Goal: Use online tool/utility: Utilize a website feature to perform a specific function

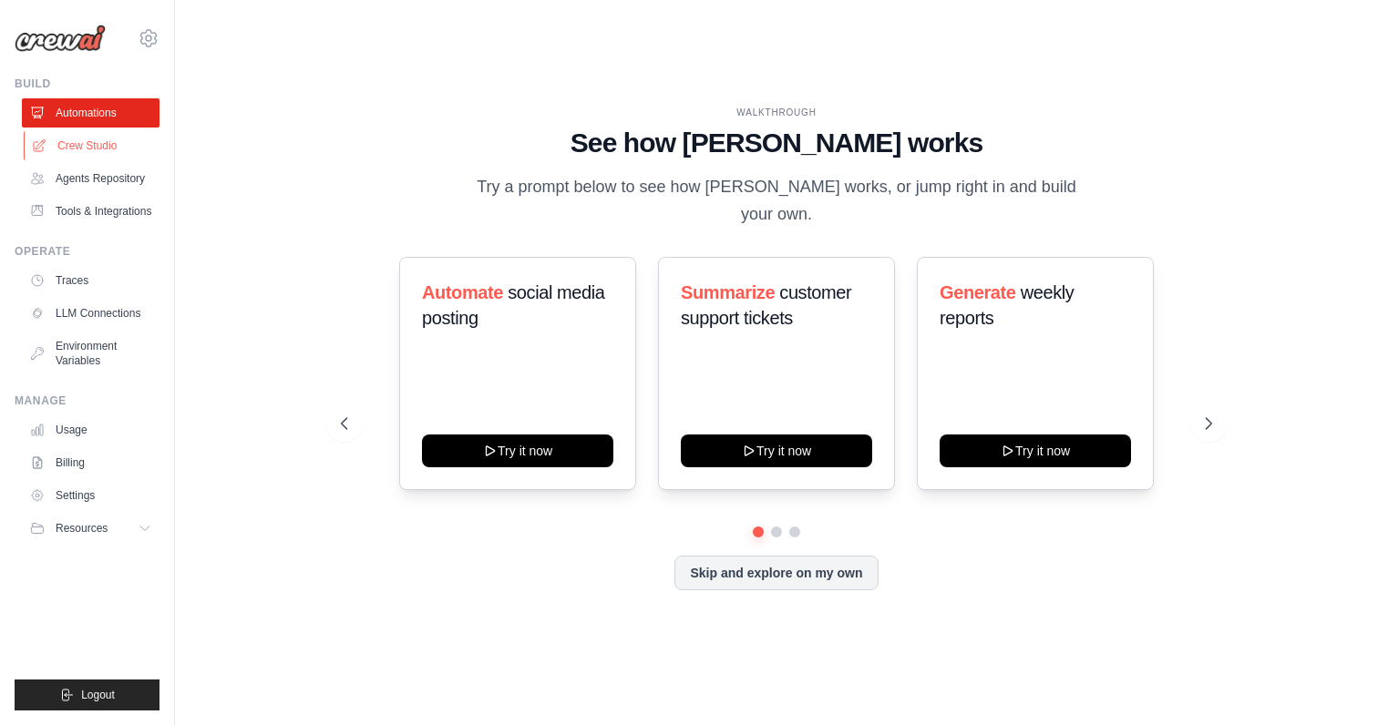
click at [106, 152] on link "Crew Studio" at bounding box center [93, 145] width 138 height 29
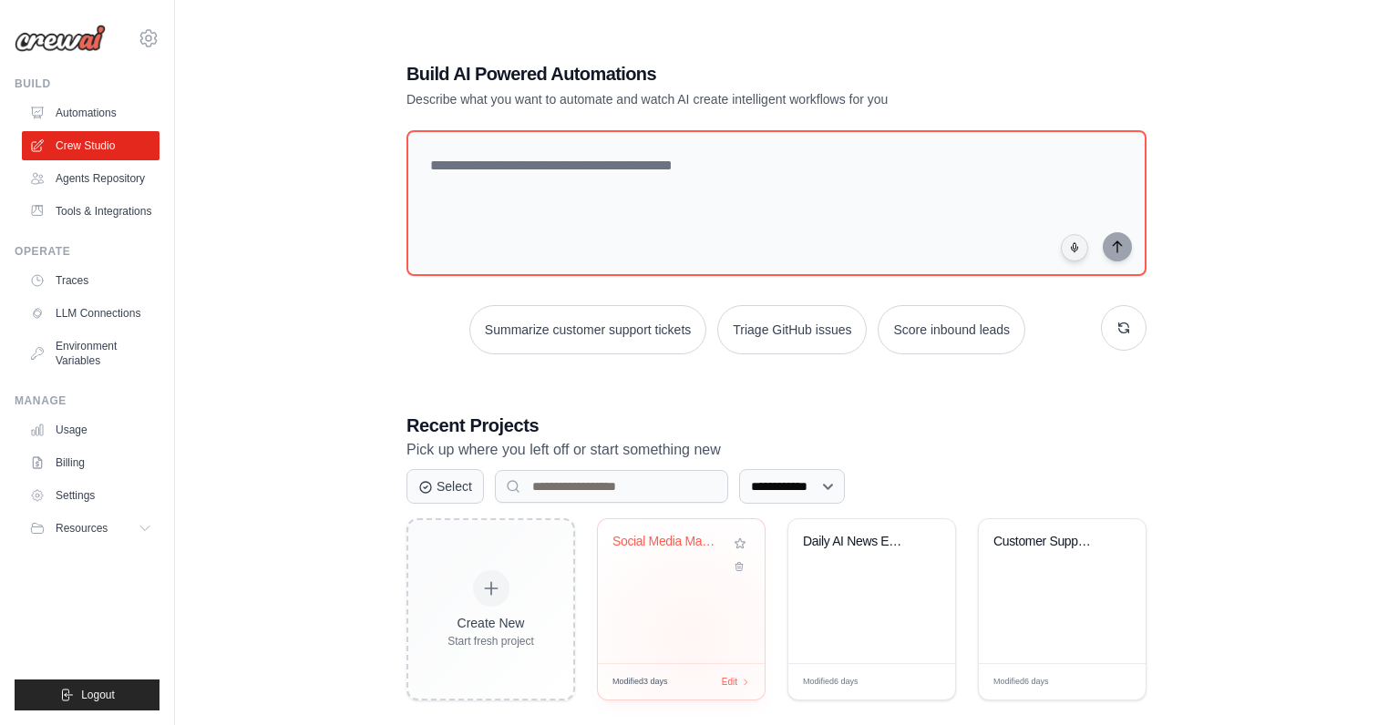
click at [696, 629] on div "Social Media Management & Content A..." at bounding box center [681, 591] width 167 height 144
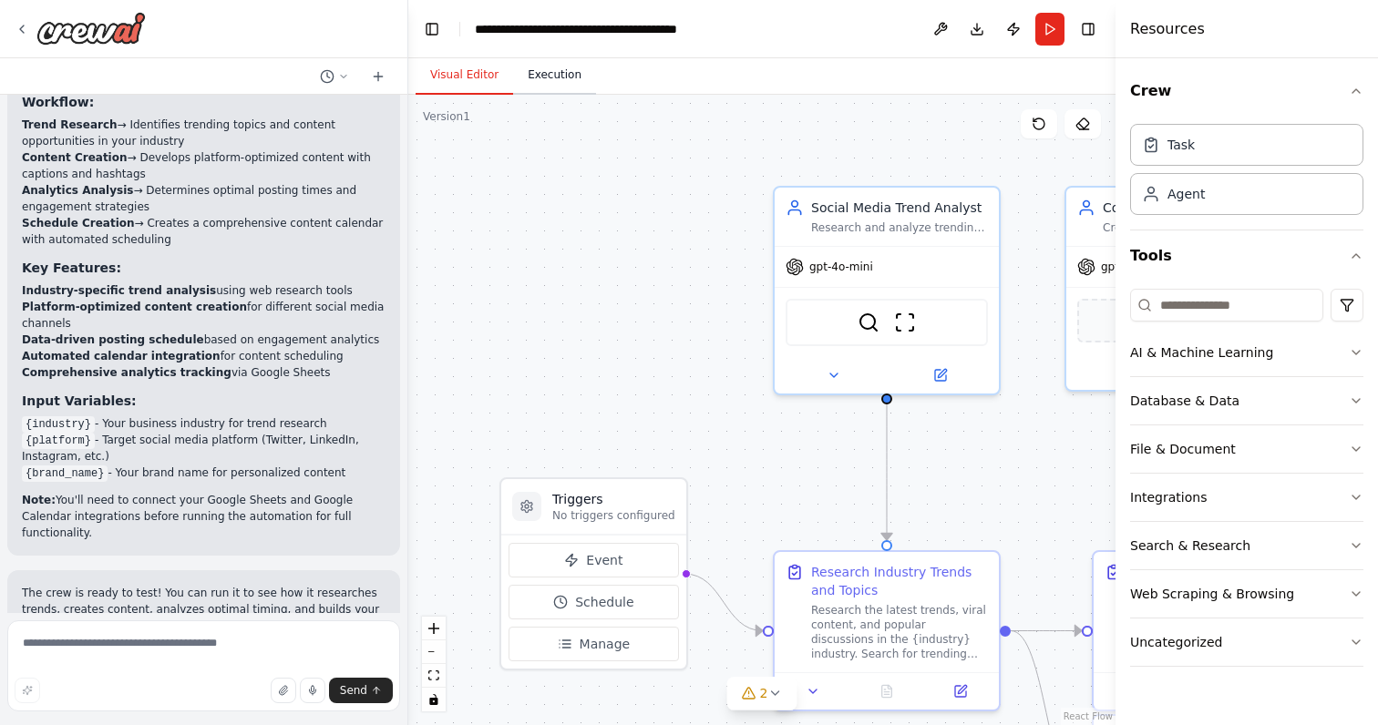
scroll to position [2095, 0]
click at [961, 379] on button at bounding box center [939, 372] width 103 height 22
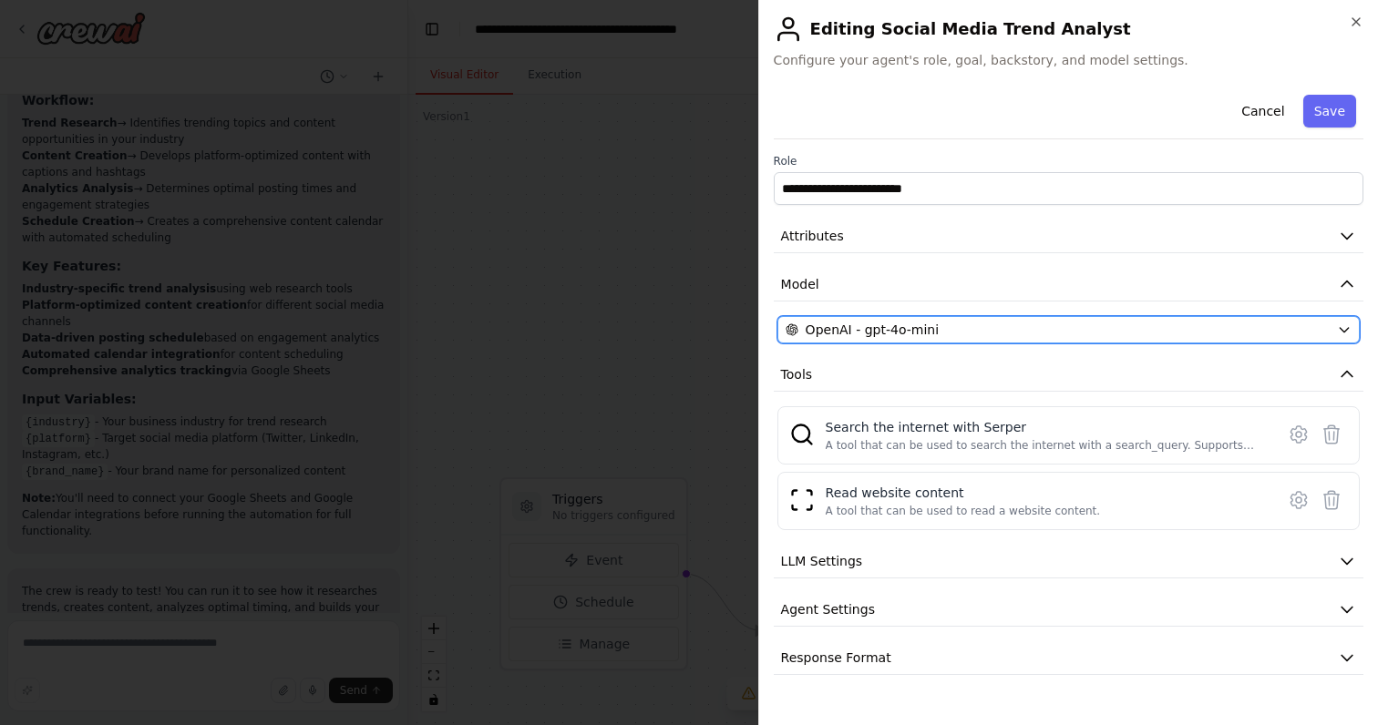
click at [928, 323] on span "OpenAI - gpt-4o-mini" at bounding box center [871, 330] width 133 height 18
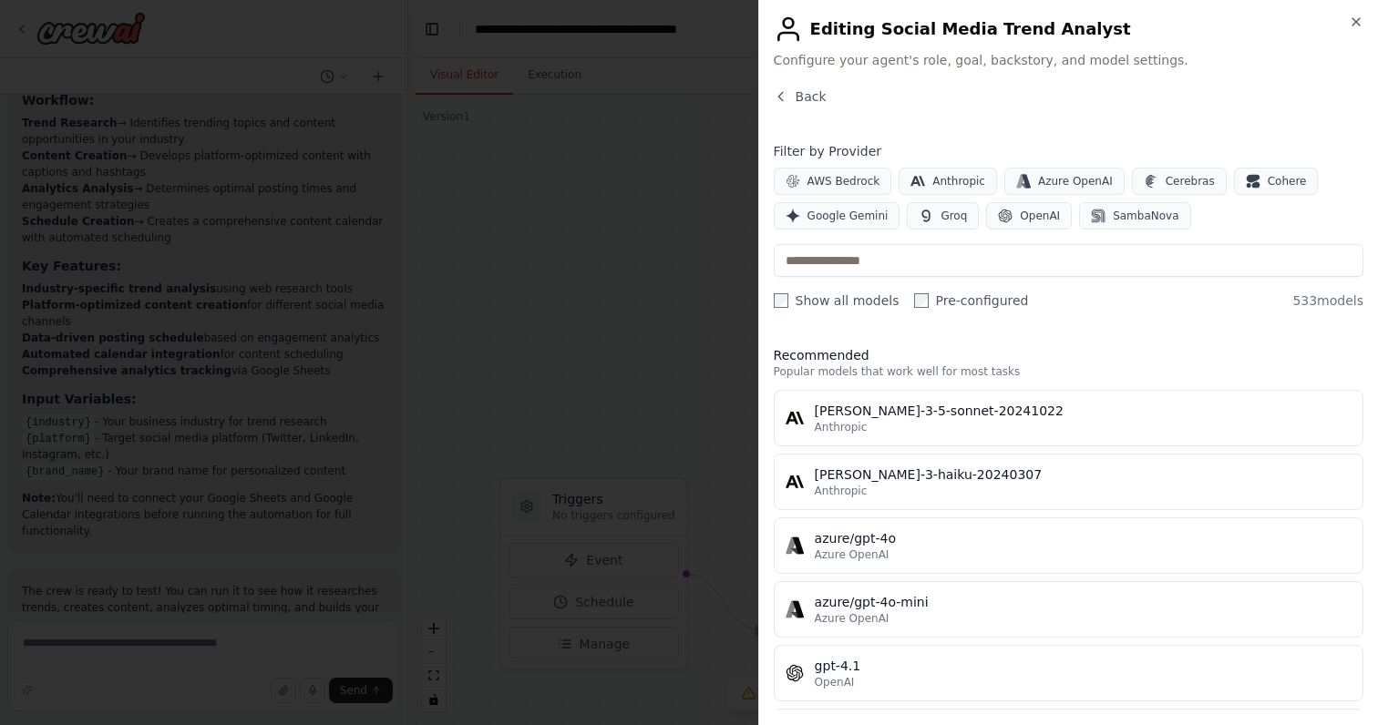
click at [818, 302] on label "Show all models" at bounding box center [836, 301] width 126 height 18
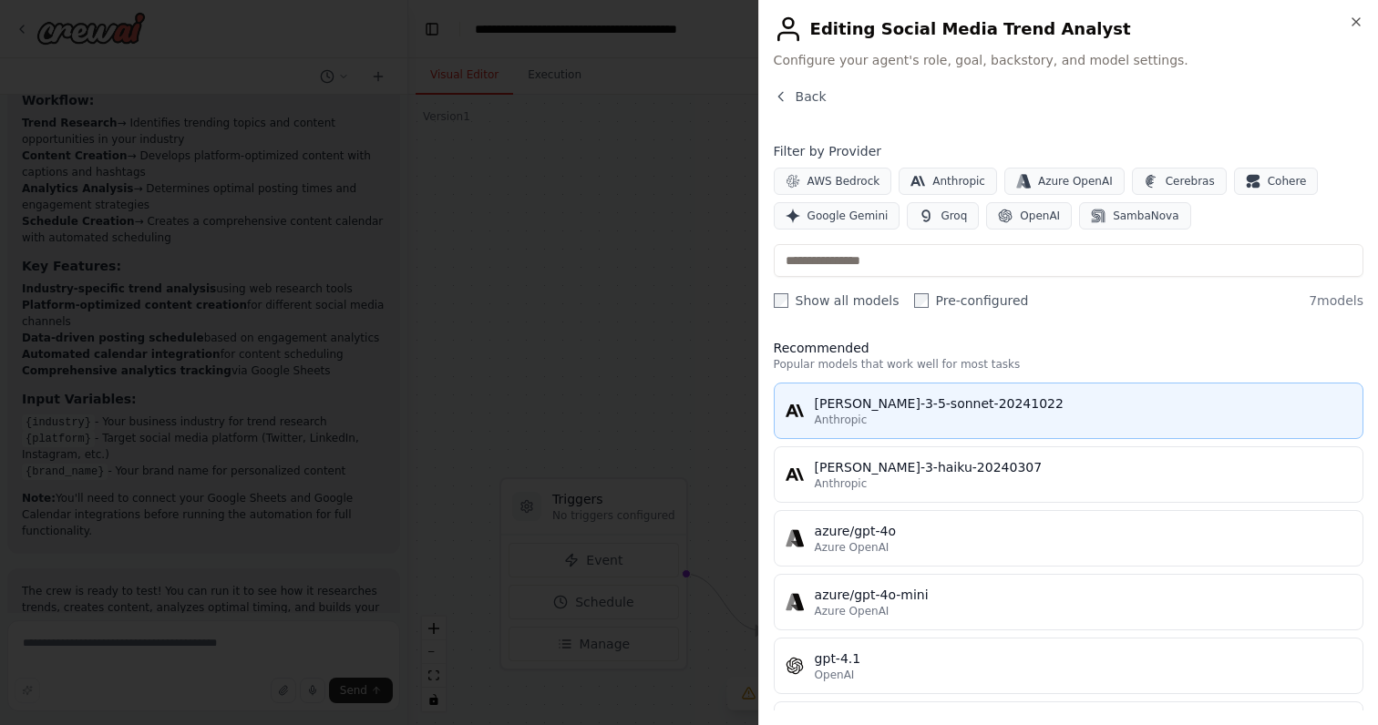
scroll to position [0, 0]
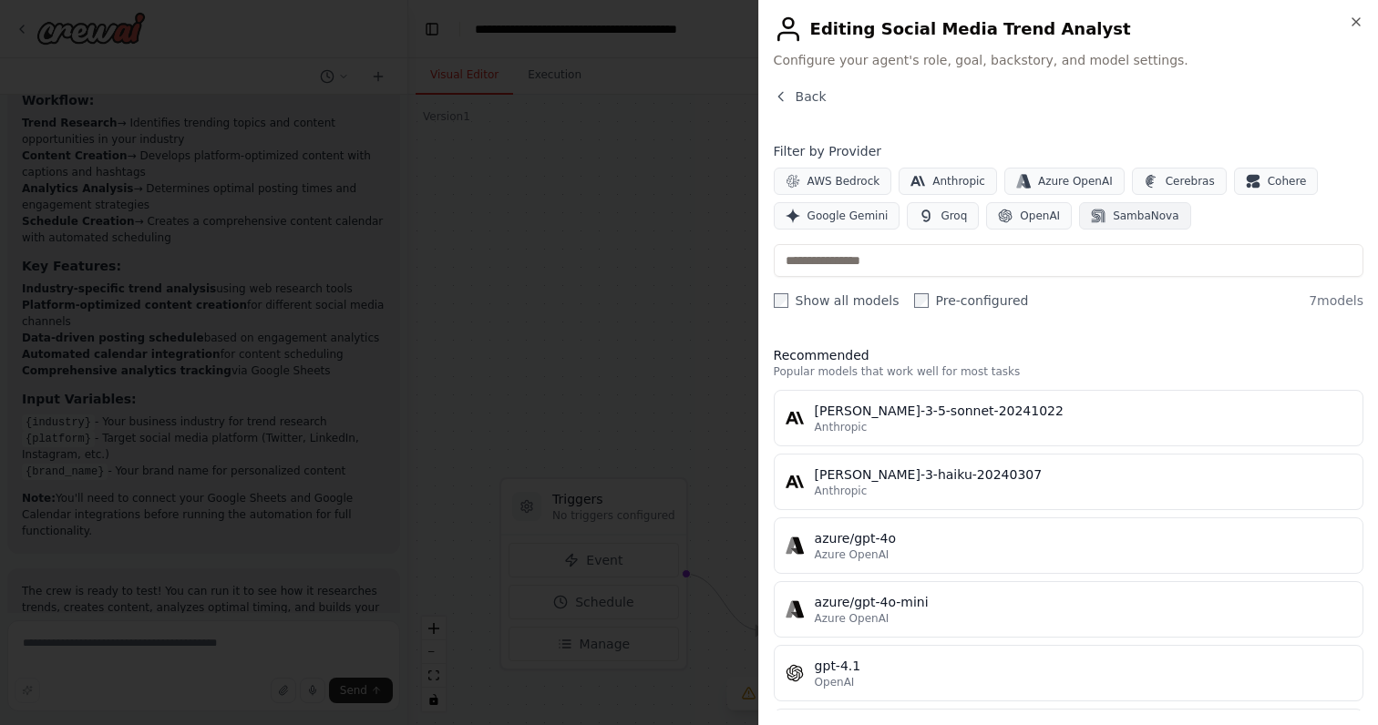
click at [1113, 221] on span "SambaNova" at bounding box center [1145, 216] width 66 height 15
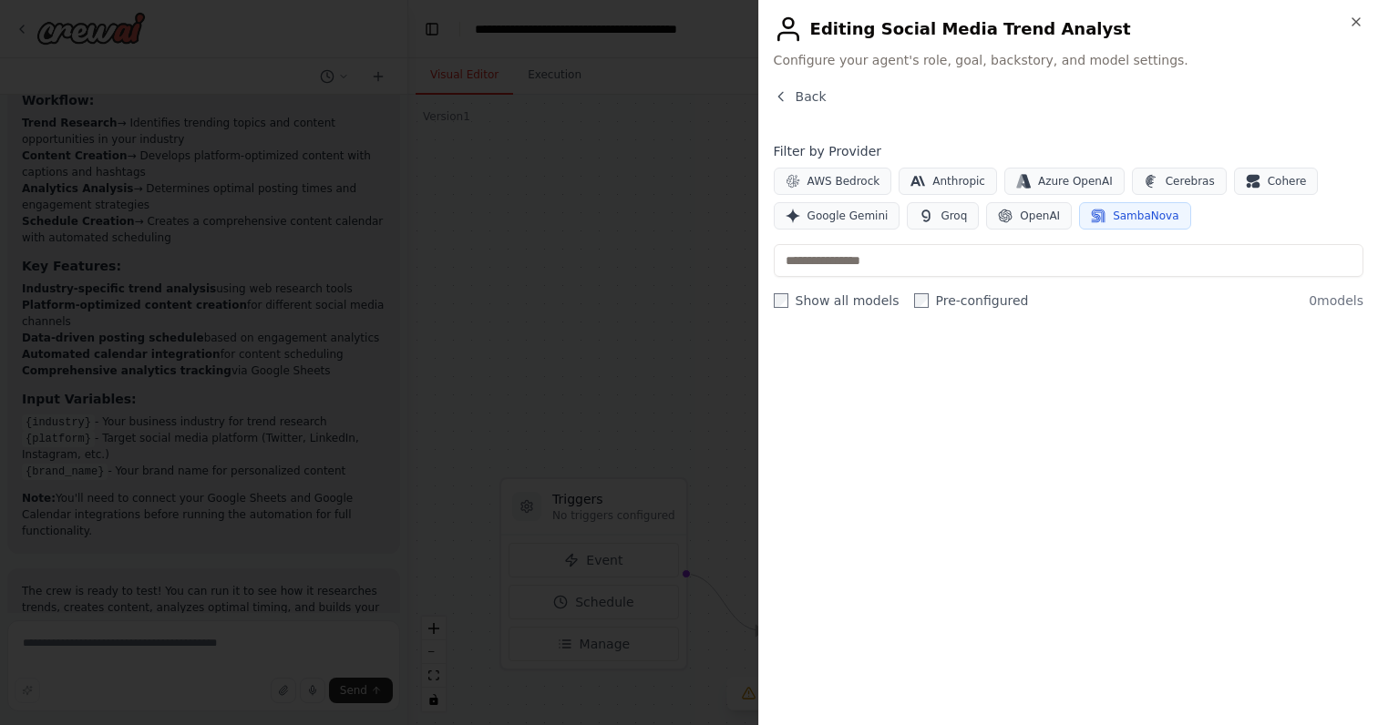
click at [1112, 214] on span "SambaNova" at bounding box center [1145, 216] width 66 height 15
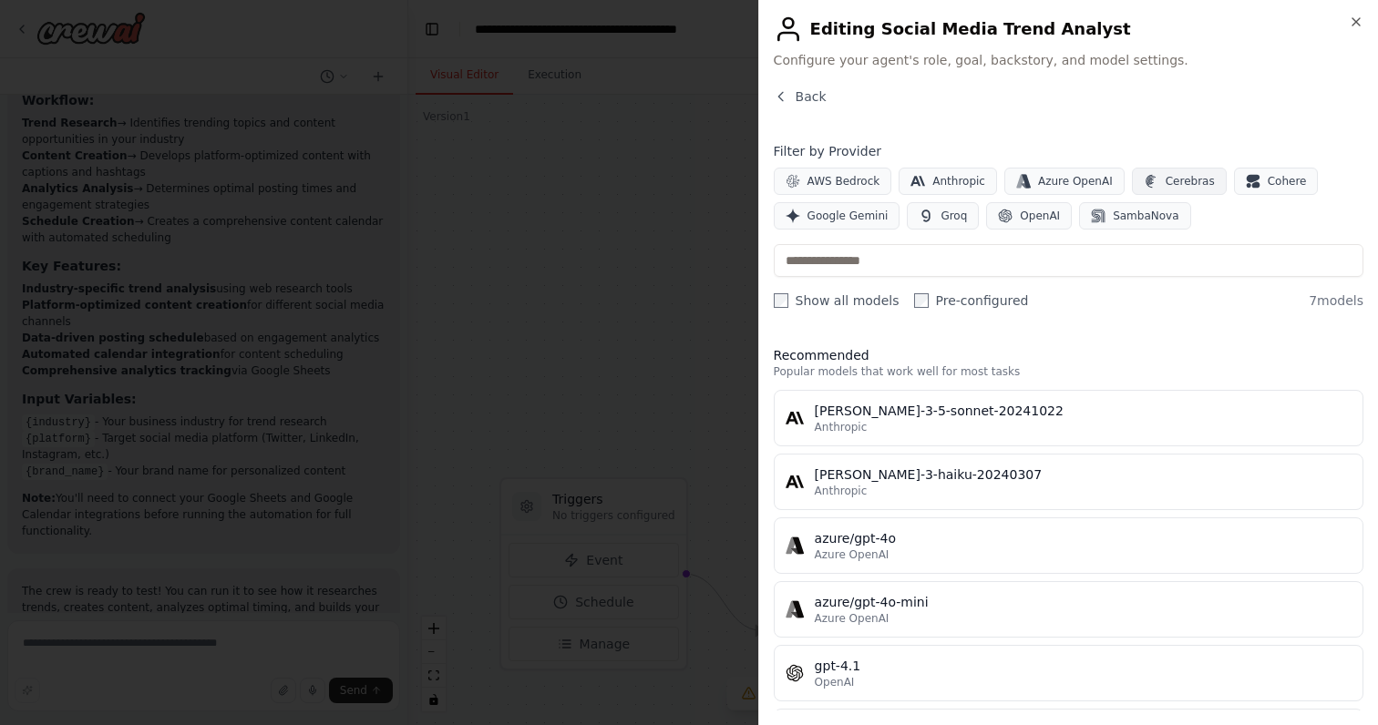
click at [1150, 185] on button "Cerebras" at bounding box center [1179, 181] width 95 height 27
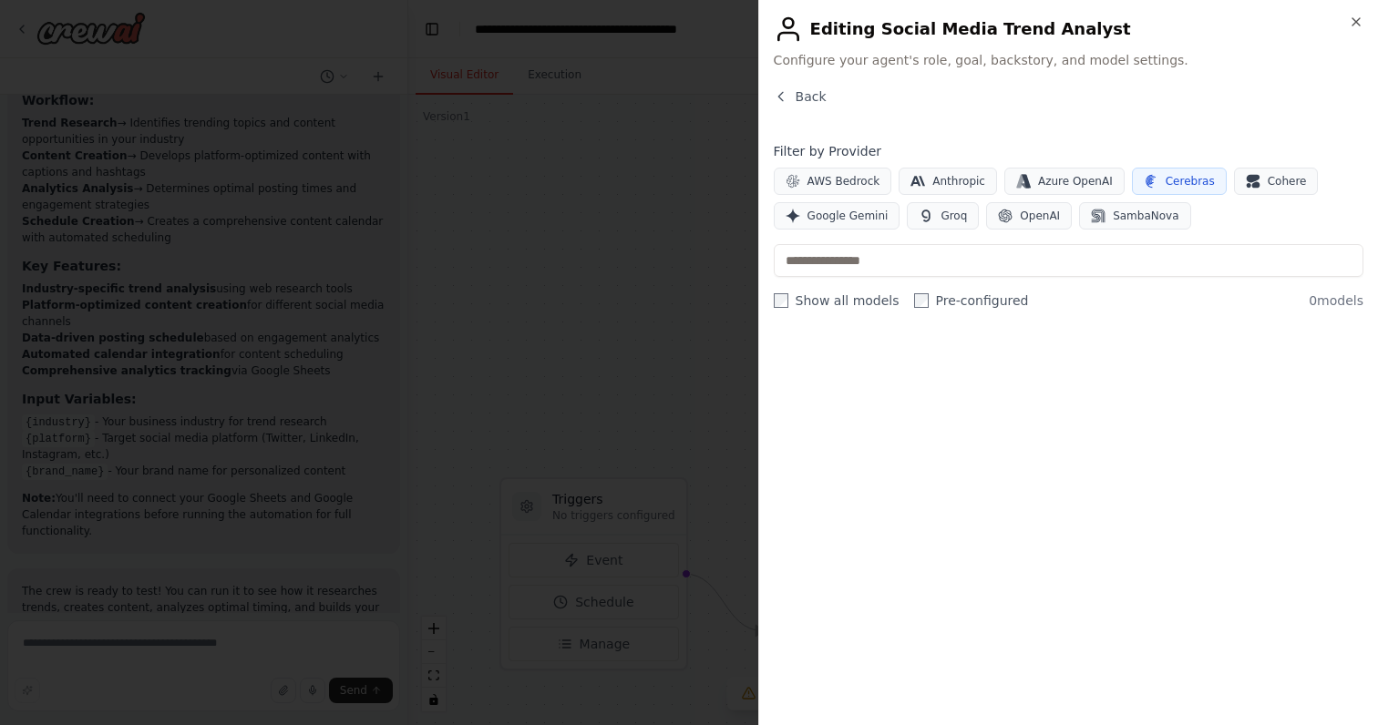
click at [1150, 185] on button "Cerebras" at bounding box center [1179, 181] width 95 height 27
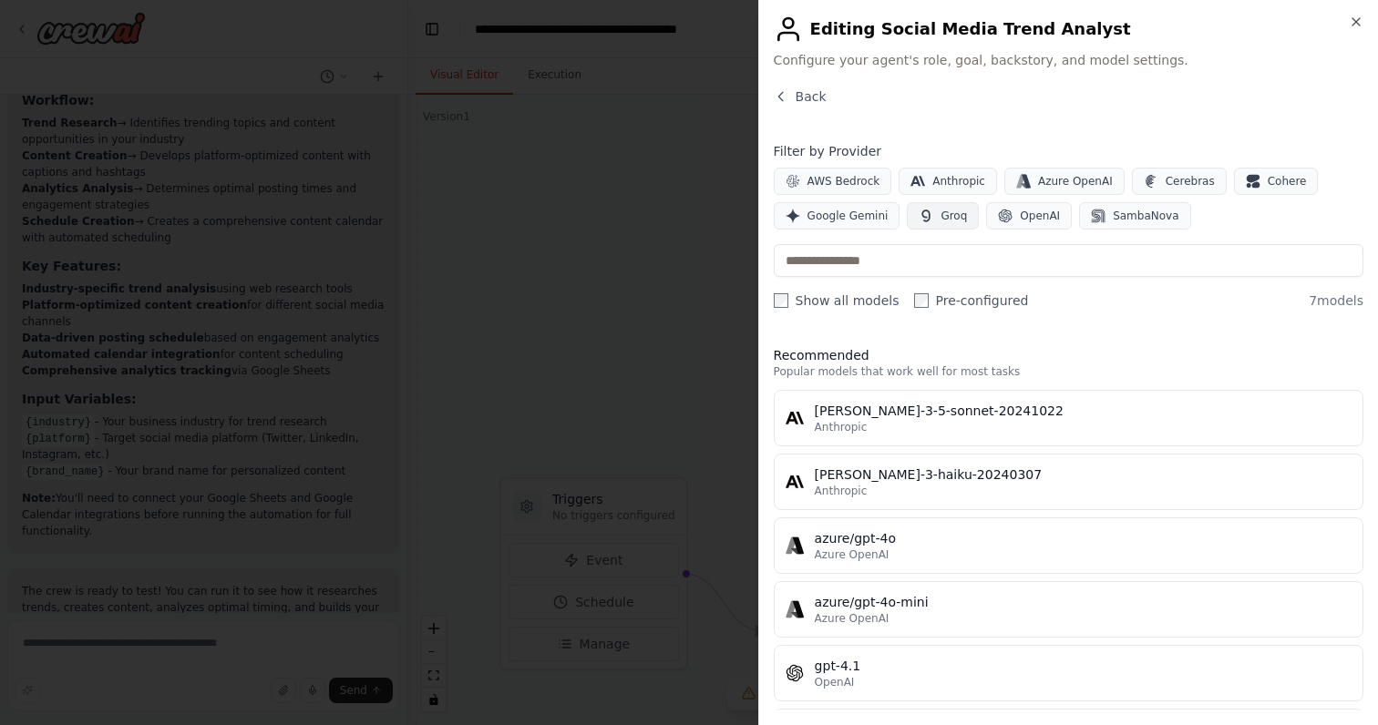
click at [918, 217] on icon "button" at bounding box center [925, 216] width 15 height 15
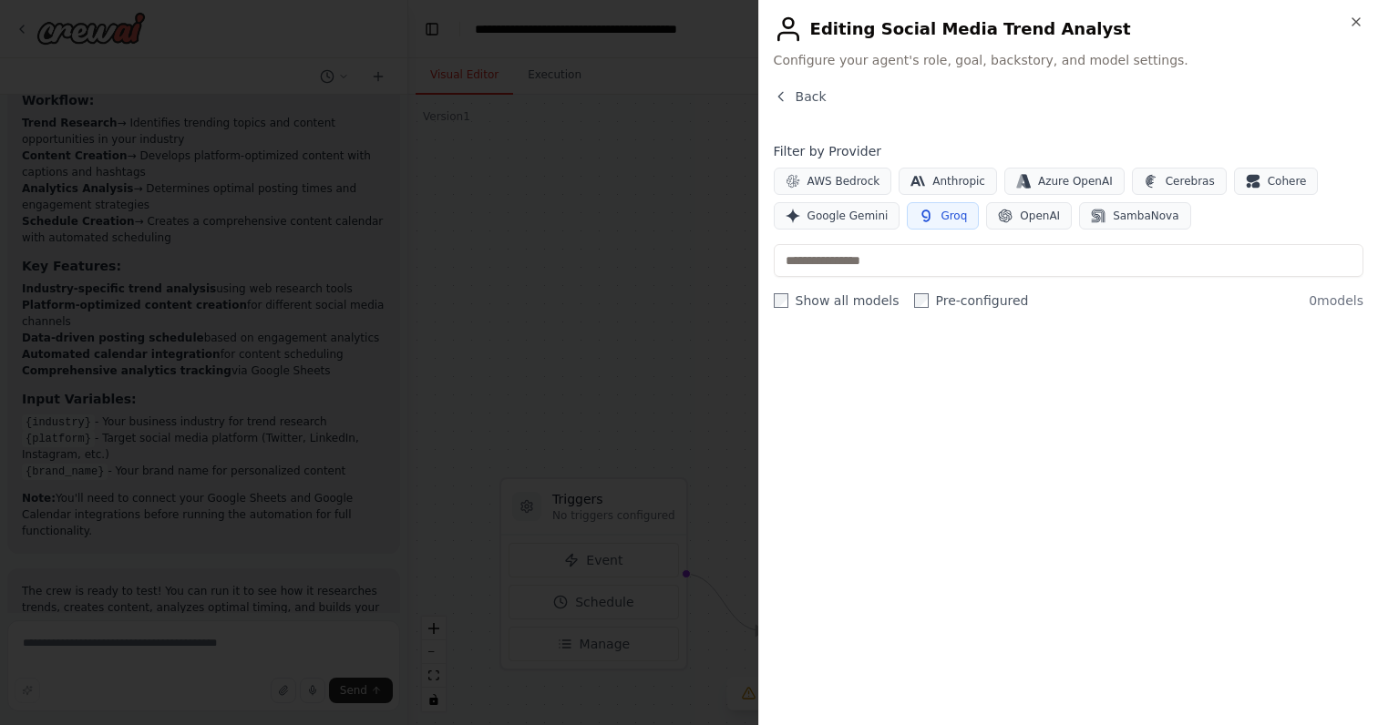
click at [918, 217] on icon "button" at bounding box center [925, 216] width 15 height 15
